Goal: Task Accomplishment & Management: Manage account settings

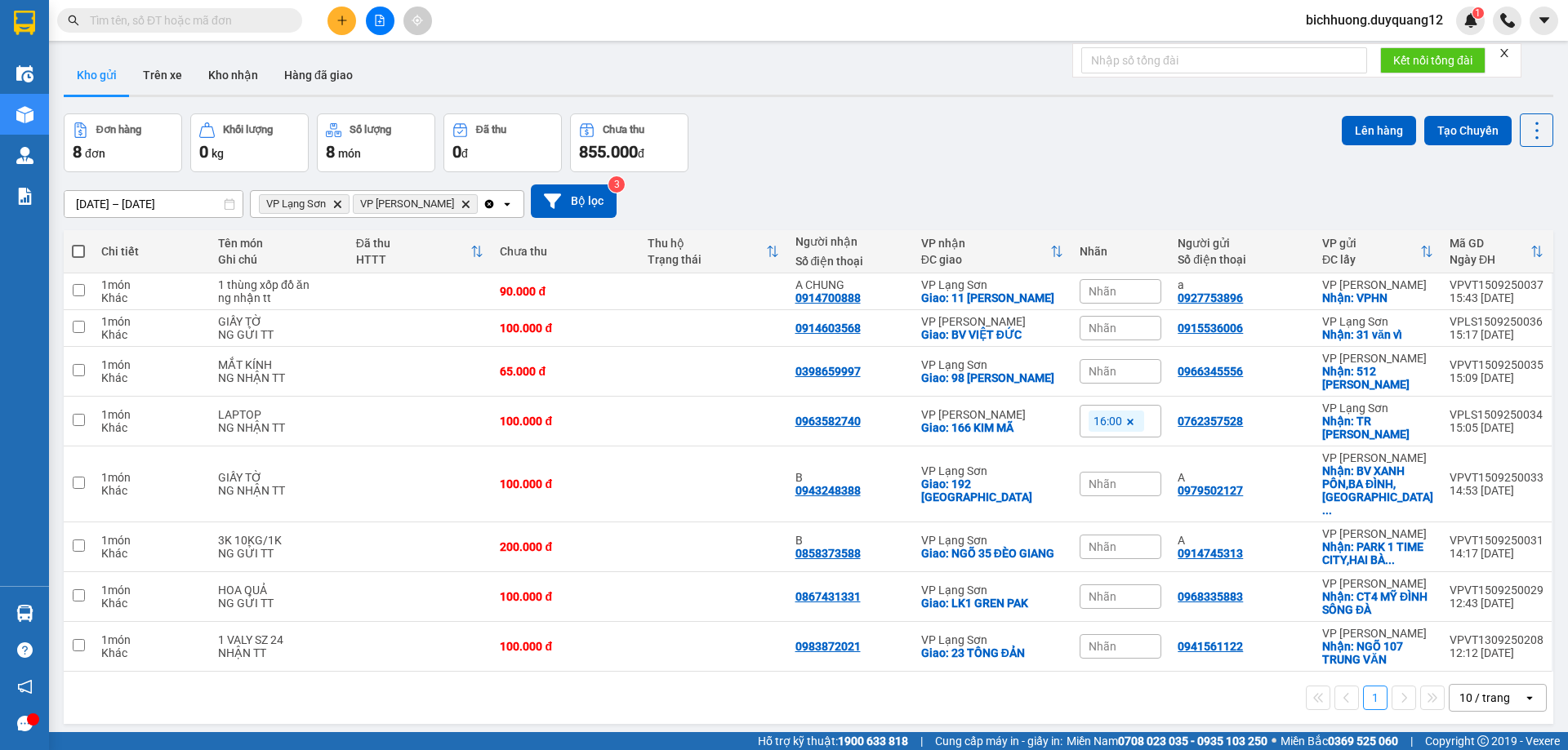
click at [1324, 23] on span "bichhuong.duyquang12" at bounding box center [1374, 20] width 164 height 20
click at [1321, 51] on span "Đăng xuất" at bounding box center [1380, 51] width 132 height 18
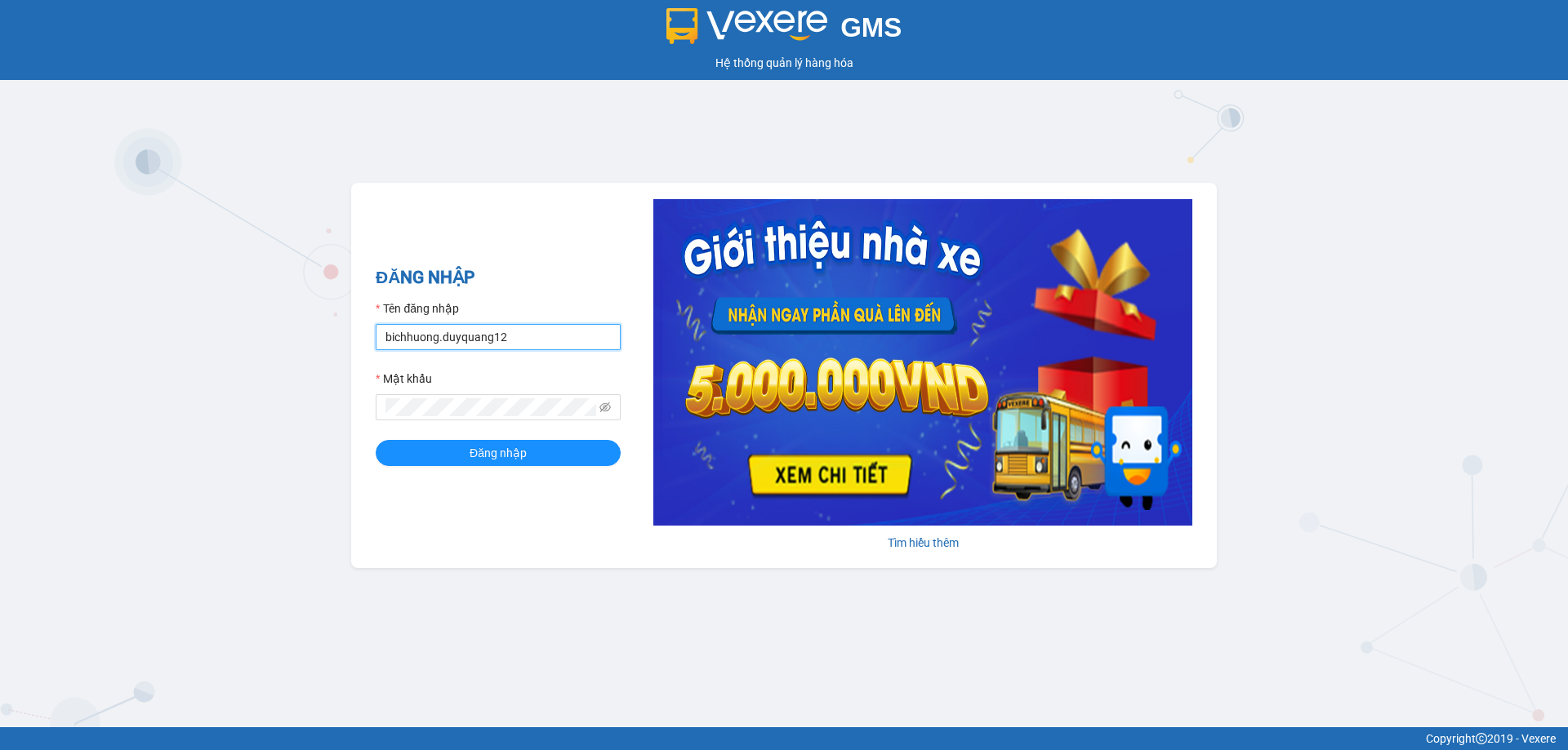
click at [535, 336] on input "bichhuong.duyquang12" at bounding box center [499, 337] width 245 height 26
type input "nguyenmai.duyquang12"
click at [464, 457] on button "Đăng nhập" at bounding box center [499, 453] width 245 height 26
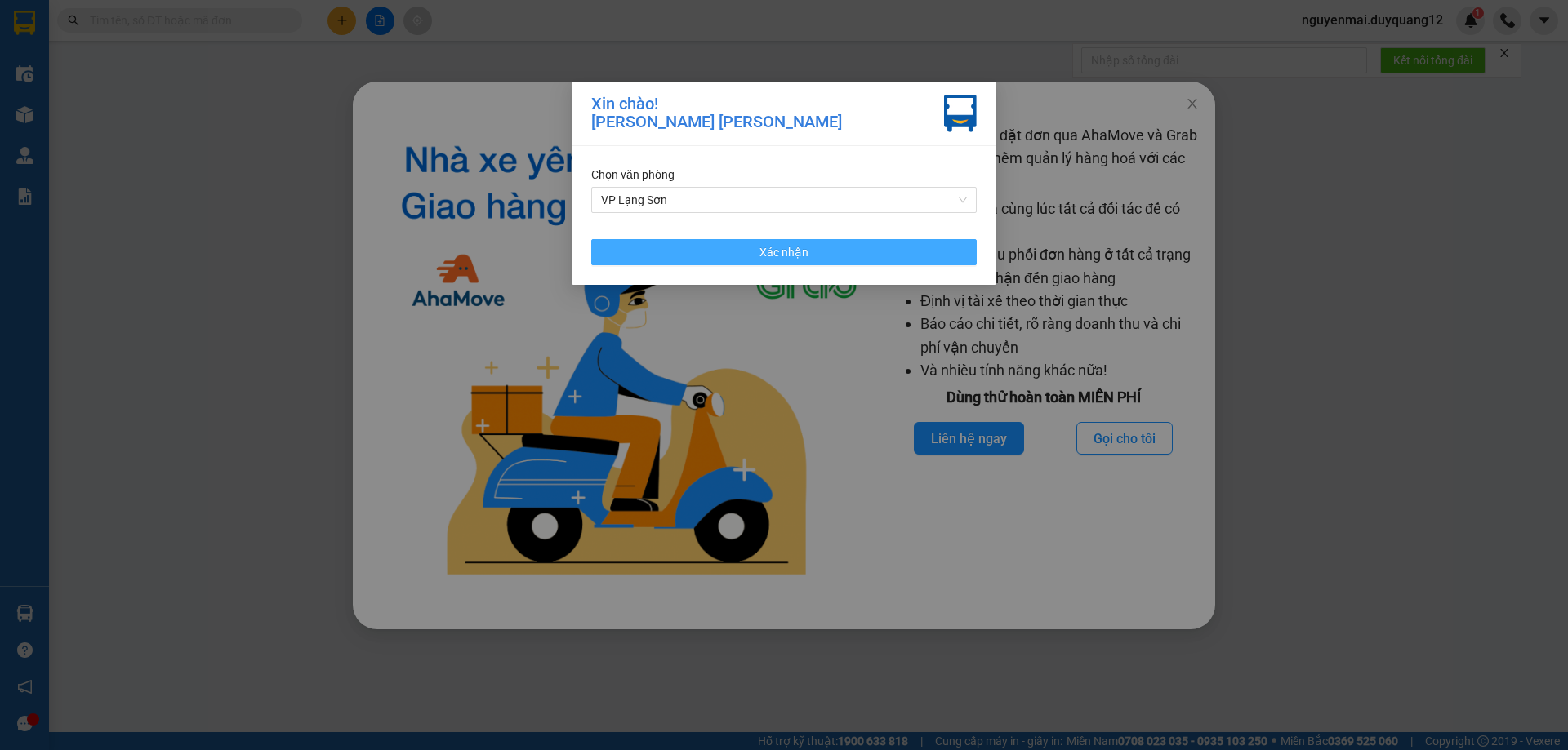
click at [907, 252] on button "Xác nhận" at bounding box center [784, 252] width 386 height 26
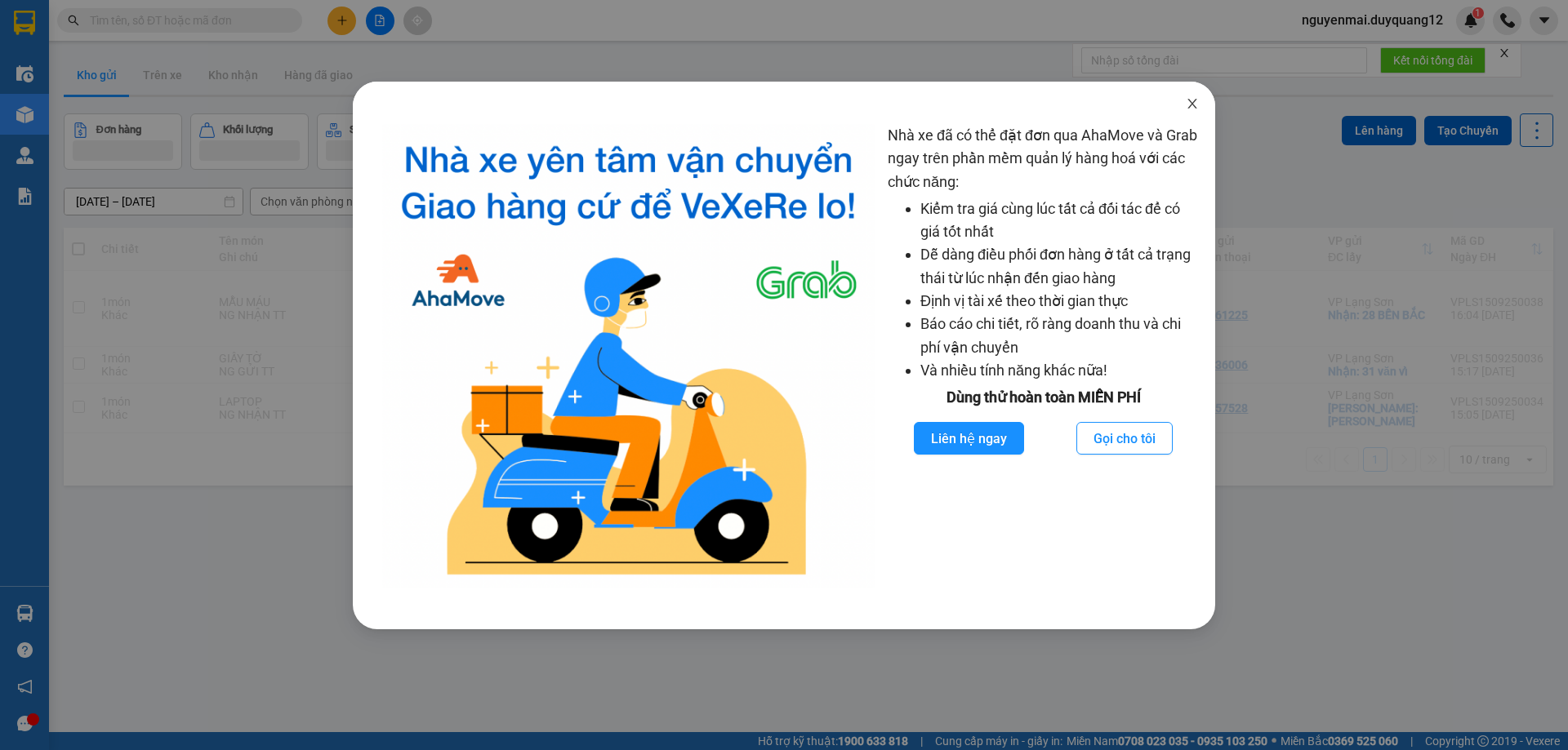
click at [1187, 99] on icon "close" at bounding box center [1193, 104] width 13 height 13
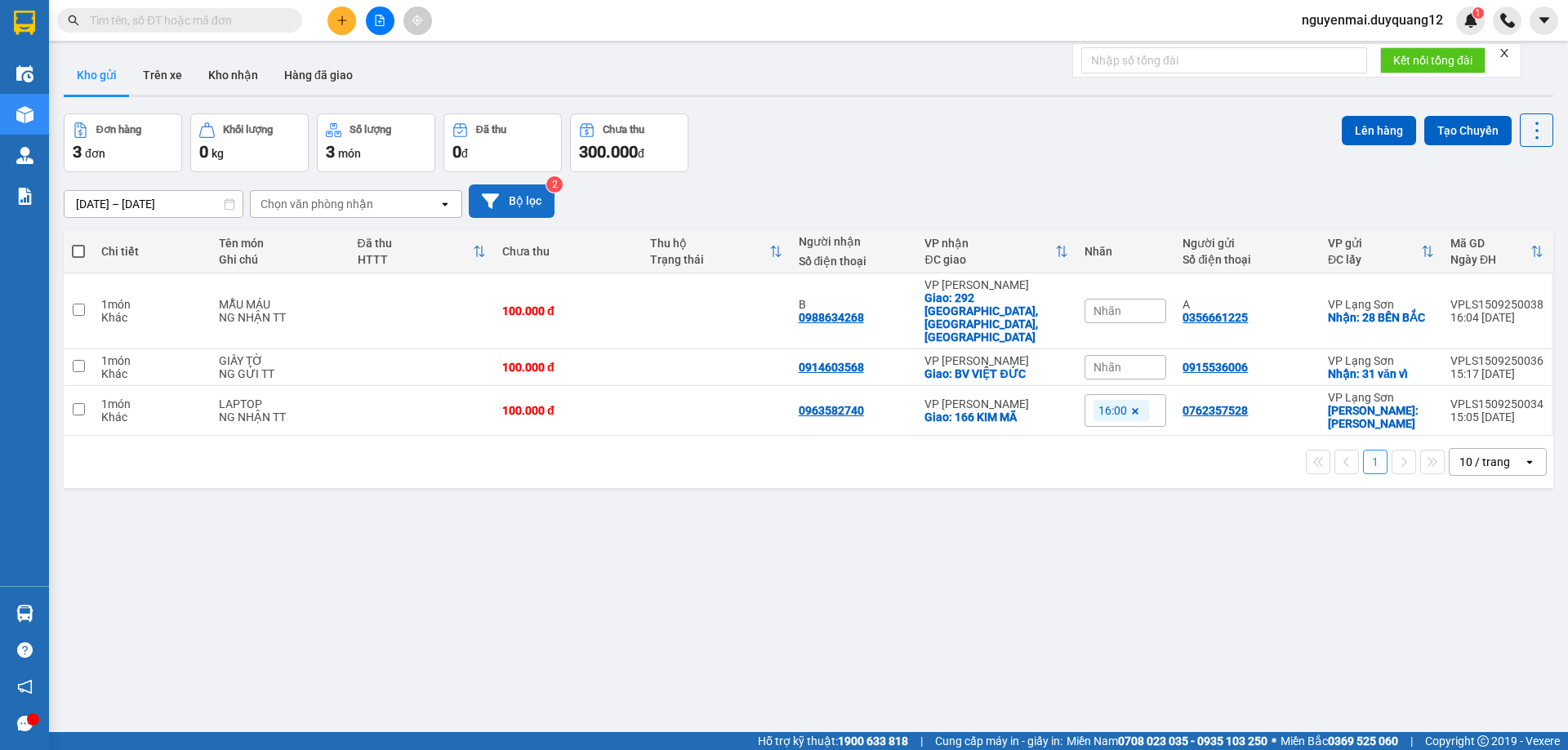
click at [522, 203] on button "Bộ lọc" at bounding box center [511, 201] width 86 height 33
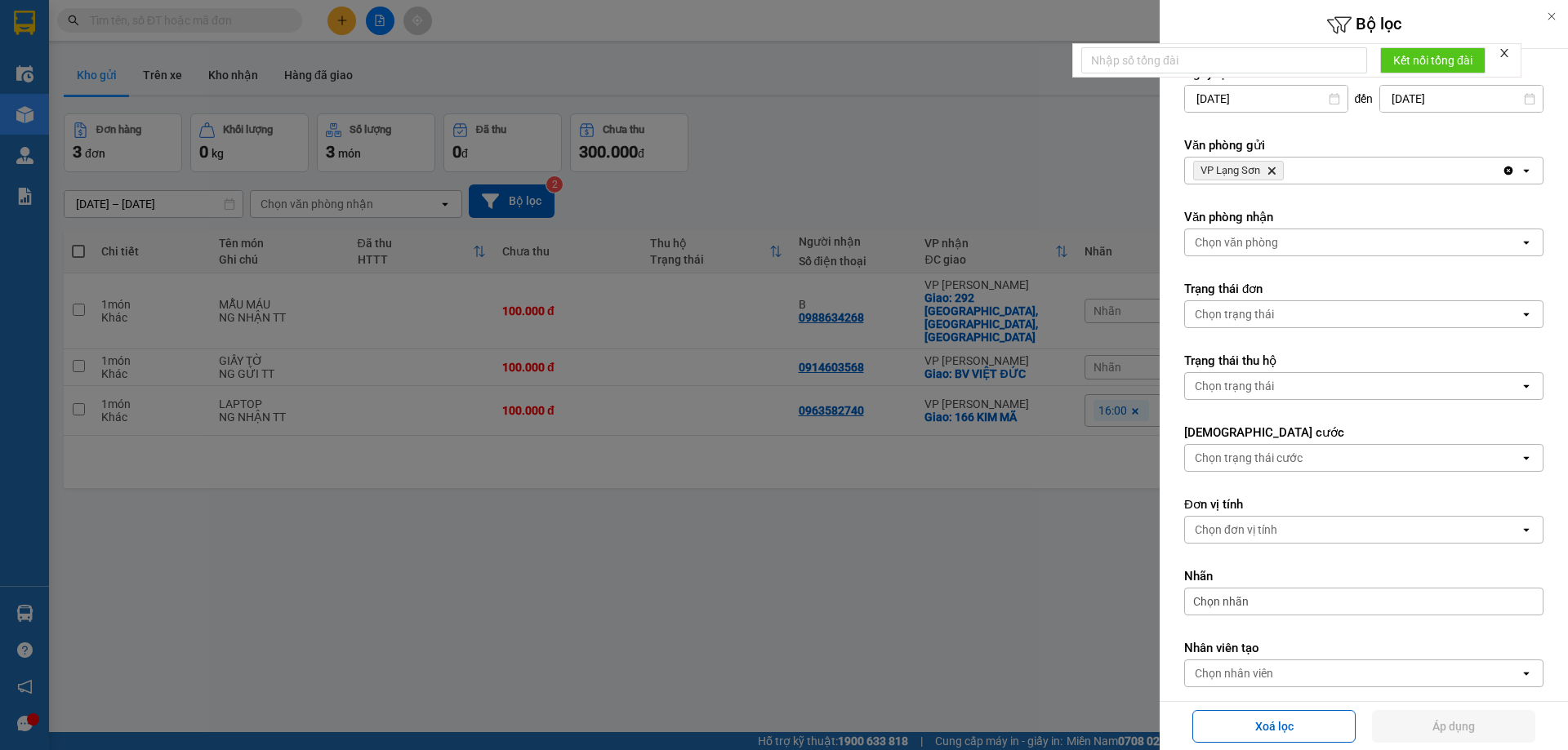
click at [1313, 165] on div "VP Lạng Sơn Delete" at bounding box center [1344, 171] width 317 height 26
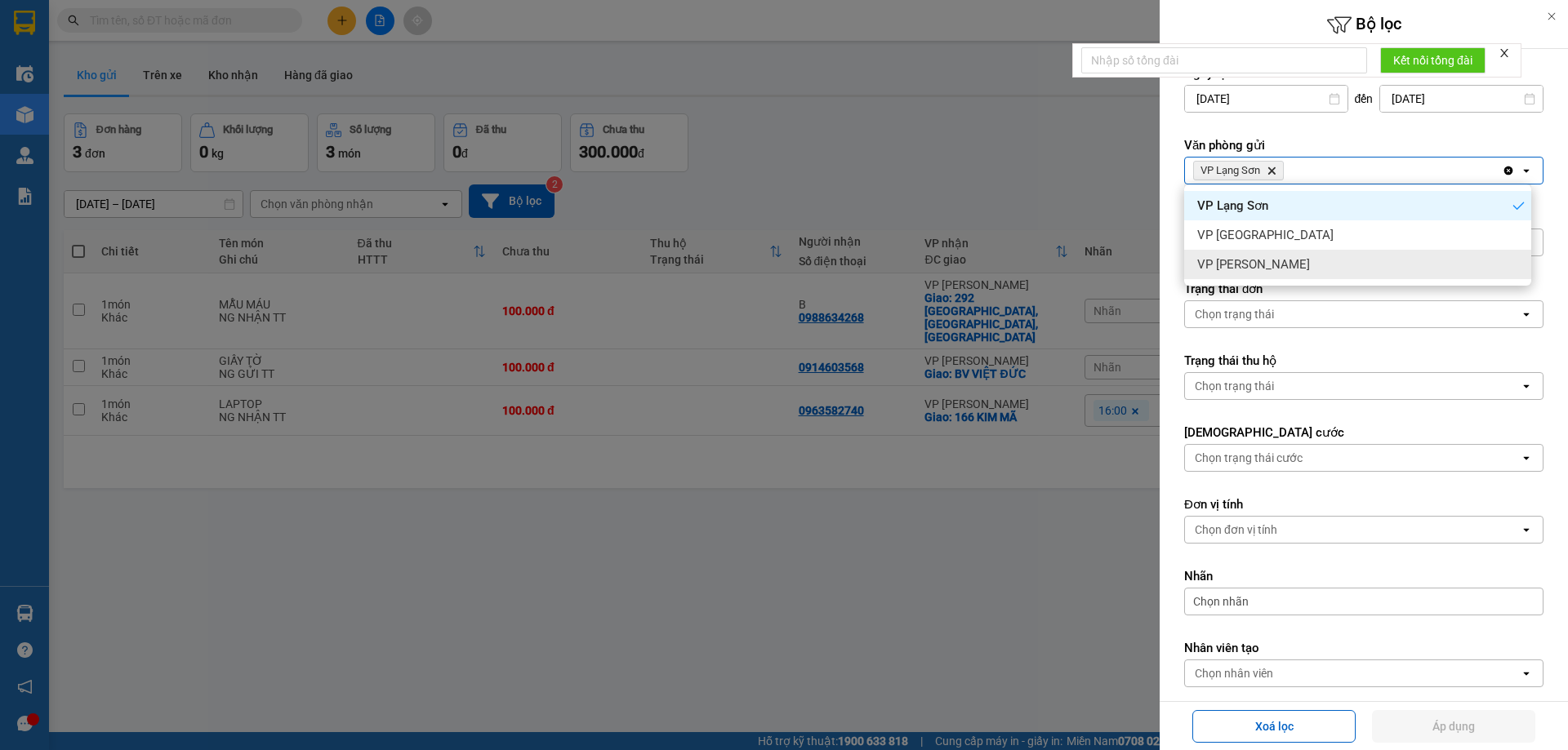
click at [1274, 259] on div "VP [PERSON_NAME]" at bounding box center [1358, 265] width 347 height 29
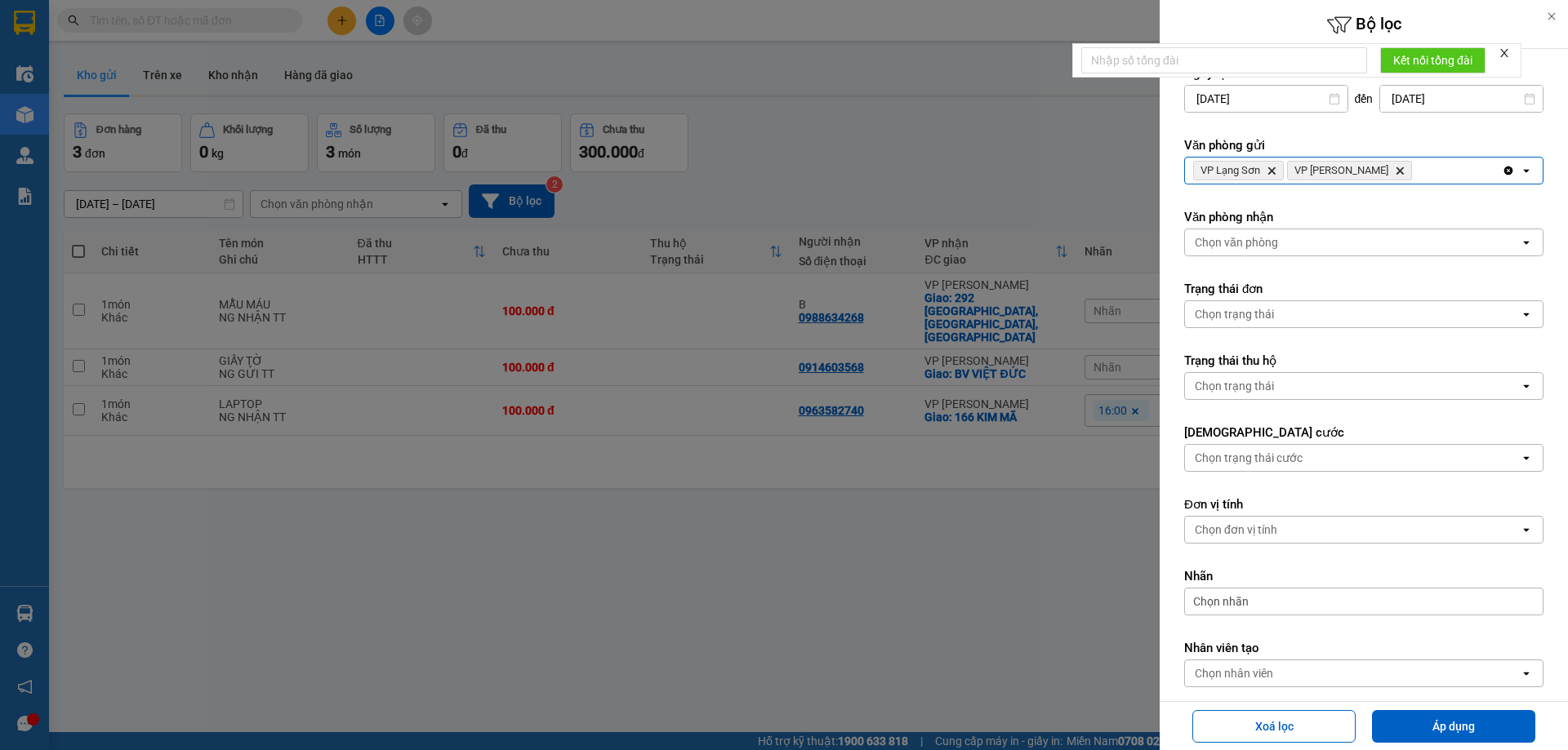
click at [1243, 239] on div "Chọn văn phòng" at bounding box center [1237, 243] width 83 height 16
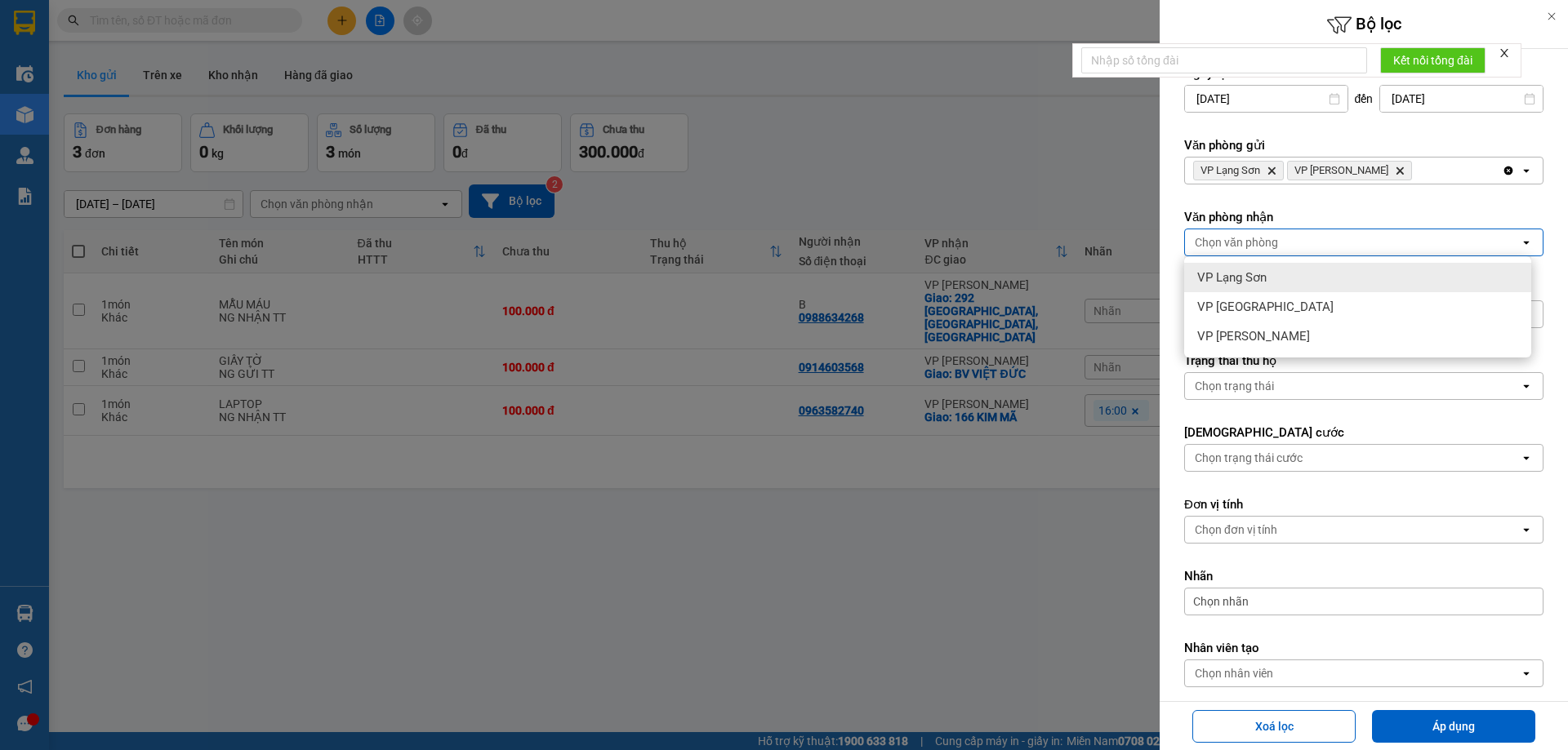
click at [1226, 266] on div "VP Lạng Sơn" at bounding box center [1358, 278] width 347 height 29
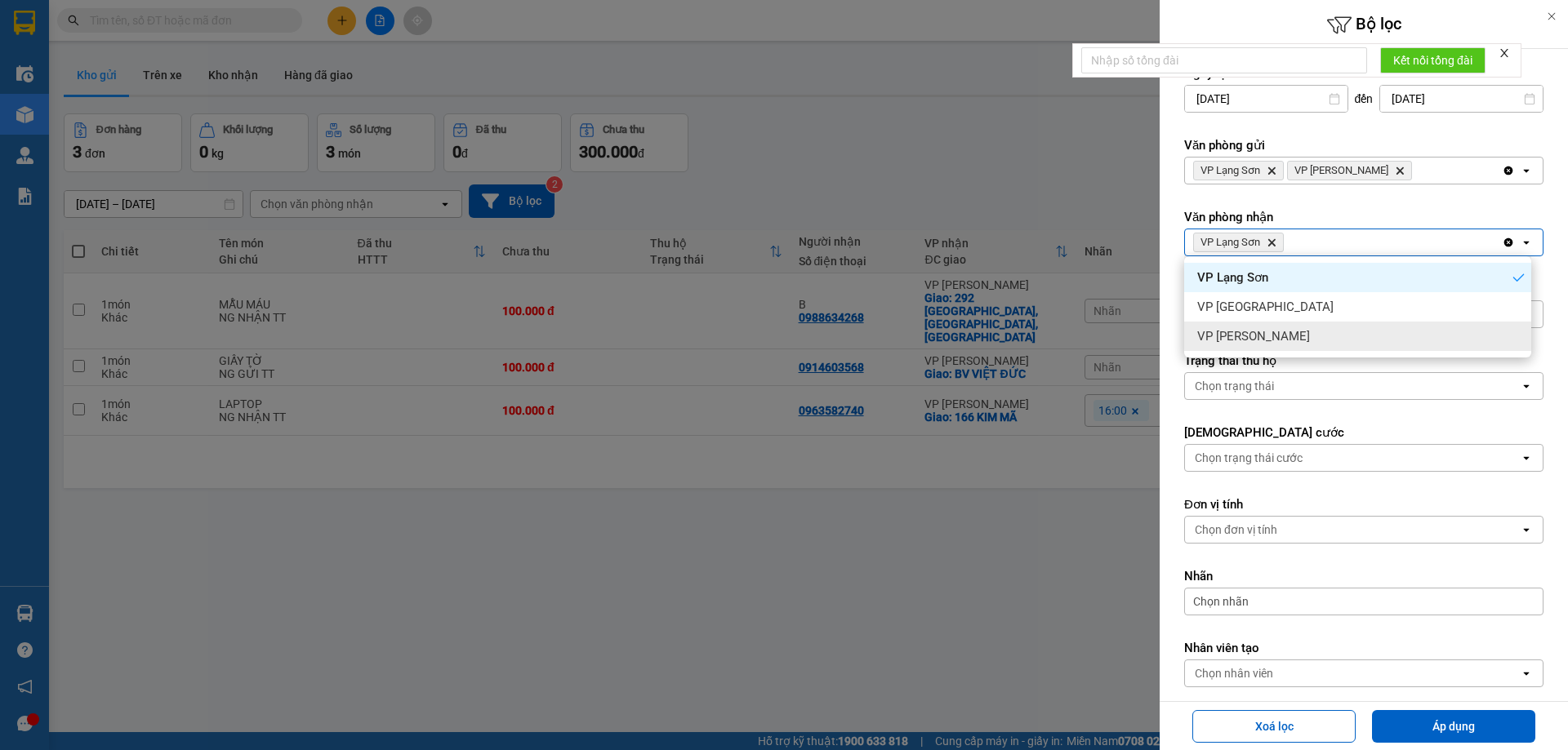
click at [1252, 338] on span "VP [PERSON_NAME]" at bounding box center [1254, 337] width 113 height 16
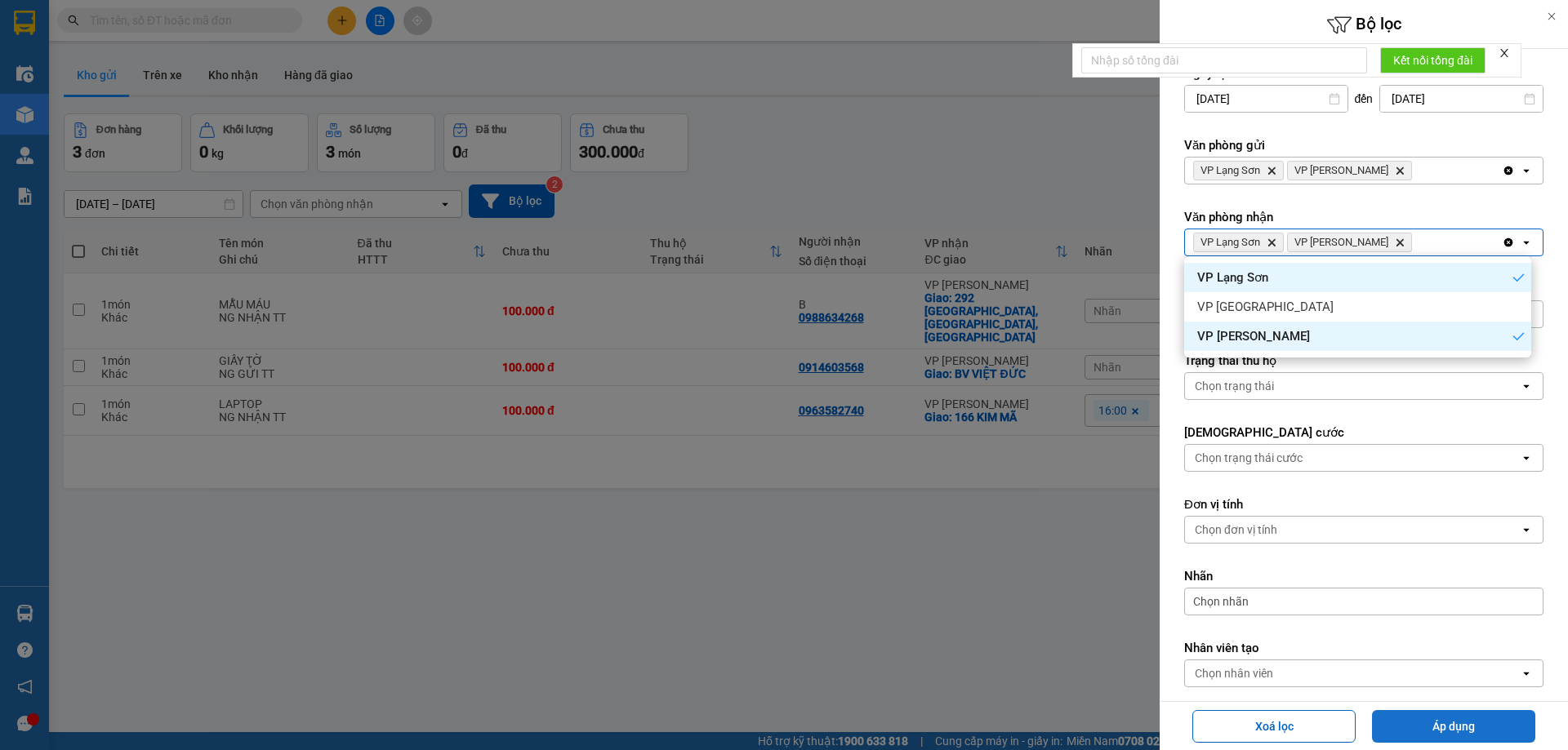
click at [1463, 724] on button "Áp dụng" at bounding box center [1454, 726] width 164 height 33
